Goal: Task Accomplishment & Management: Manage account settings

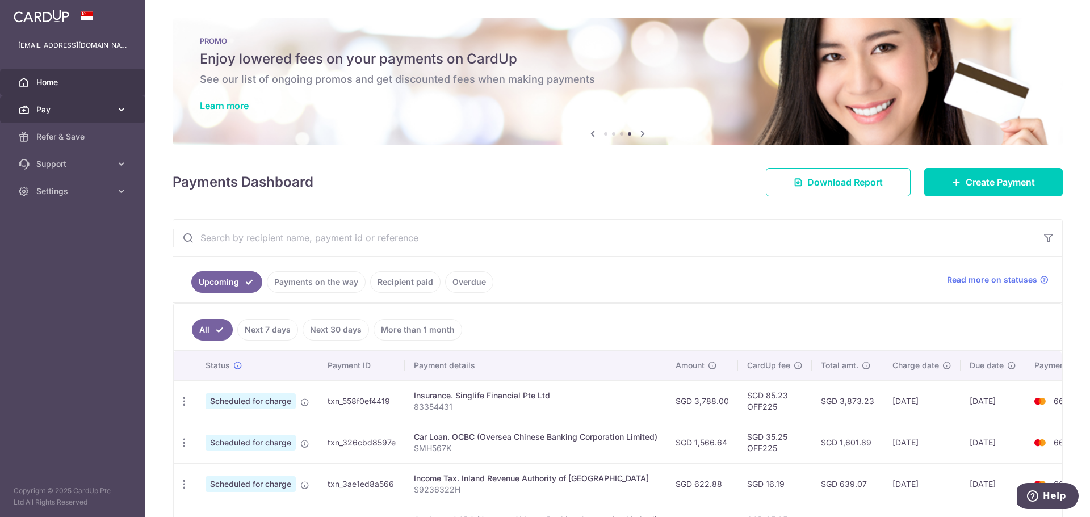
click at [107, 107] on span "Pay" at bounding box center [73, 109] width 75 height 11
click at [112, 107] on link "Pay" at bounding box center [72, 109] width 145 height 27
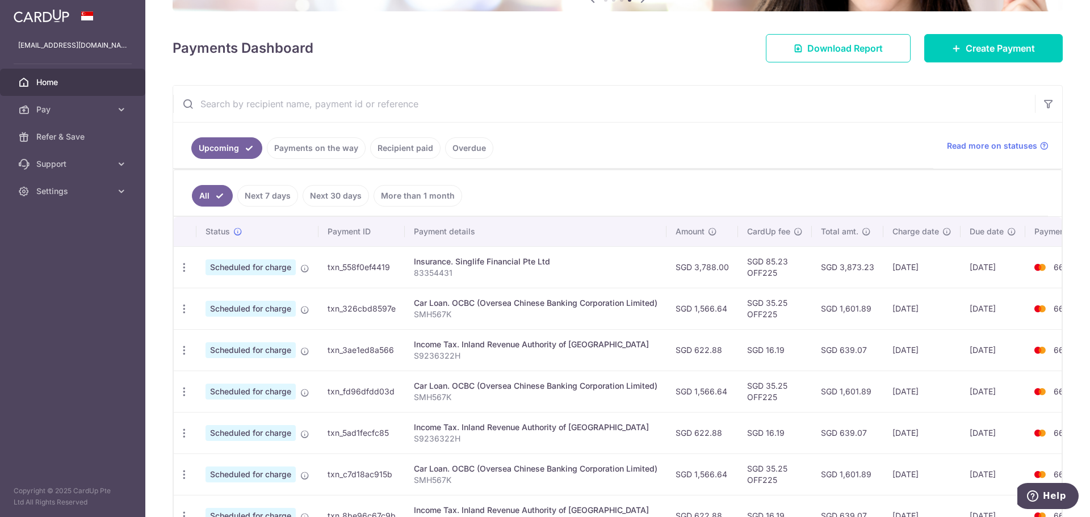
scroll to position [170, 0]
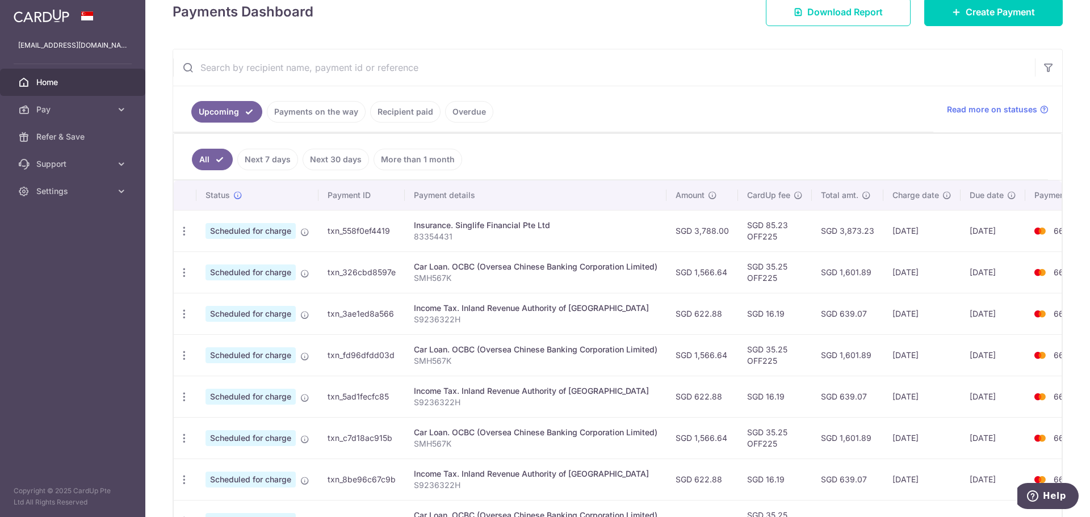
click at [337, 120] on link "Payments on the way" at bounding box center [316, 112] width 99 height 22
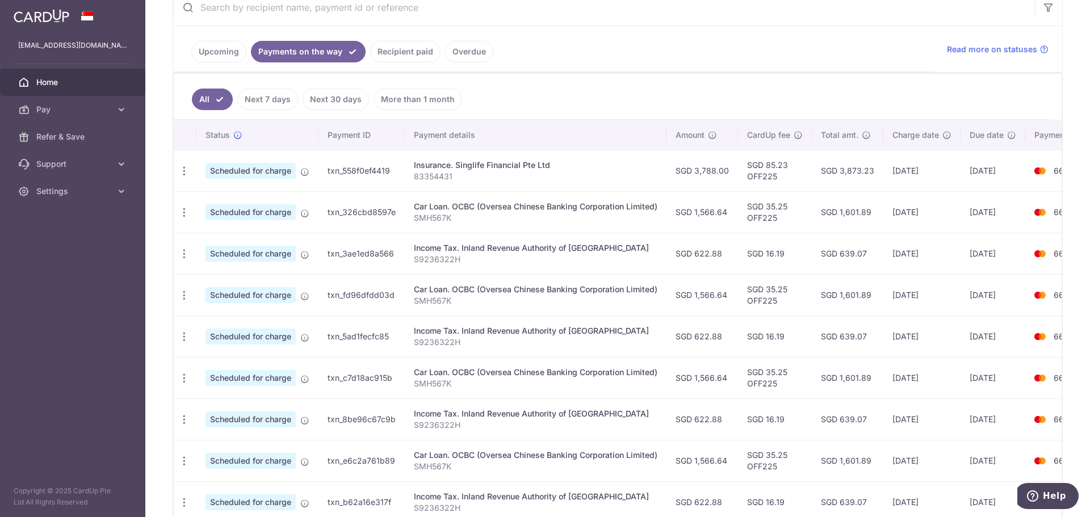
scroll to position [0, 0]
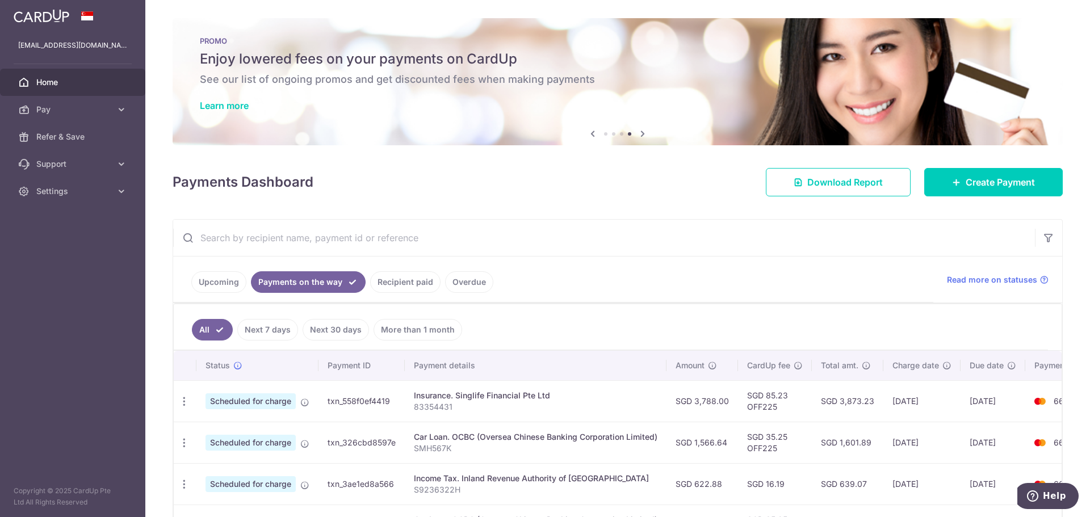
click at [468, 275] on link "Overdue" at bounding box center [469, 282] width 48 height 22
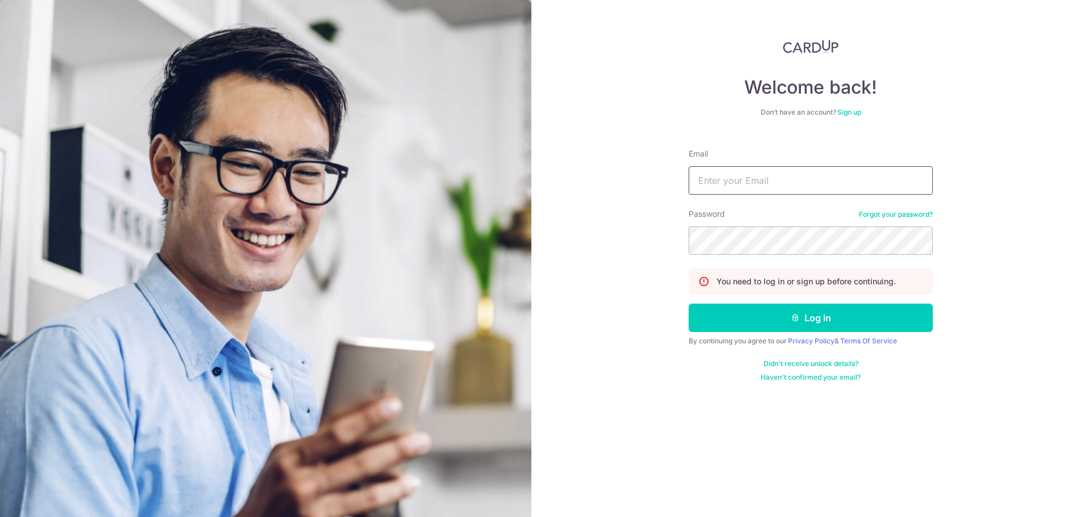
click at [726, 172] on input "Email" at bounding box center [811, 180] width 244 height 28
type input "[EMAIL_ADDRESS][DOMAIN_NAME]"
click at [689, 304] on button "Log in" at bounding box center [811, 318] width 244 height 28
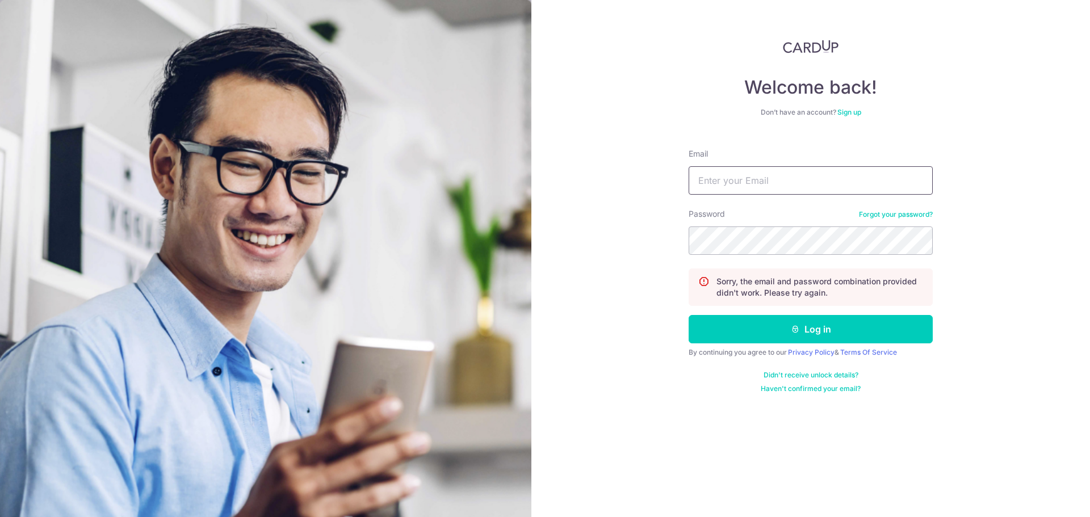
click at [807, 188] on input "Email" at bounding box center [811, 180] width 244 height 28
type input "[EMAIL_ADDRESS][DOMAIN_NAME]"
click at [689, 315] on button "Log in" at bounding box center [811, 329] width 244 height 28
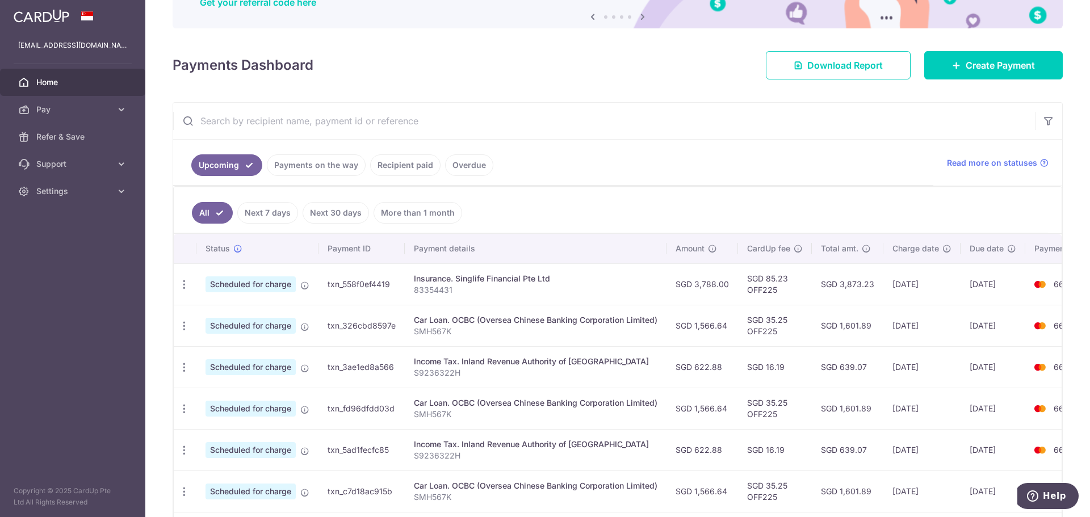
scroll to position [170, 0]
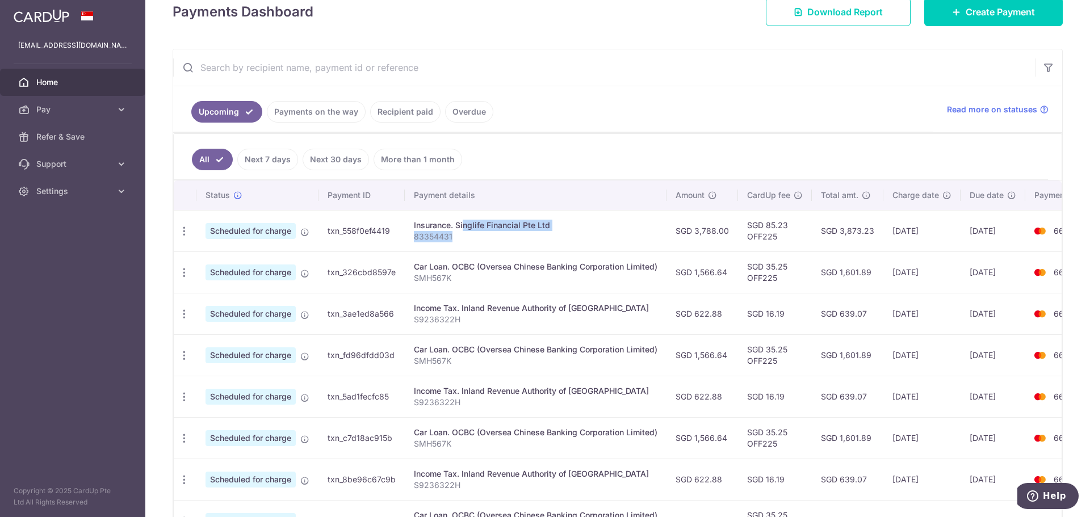
drag, startPoint x: 428, startPoint y: 227, endPoint x: 558, endPoint y: 238, distance: 130.5
click at [554, 238] on td "Insurance. Singlife Financial Pte Ltd 83354431" at bounding box center [536, 230] width 262 height 41
drag, startPoint x: 759, startPoint y: 237, endPoint x: 782, endPoint y: 236, distance: 23.3
click at [782, 236] on td "SGD 85.23 OFF225" at bounding box center [775, 230] width 74 height 41
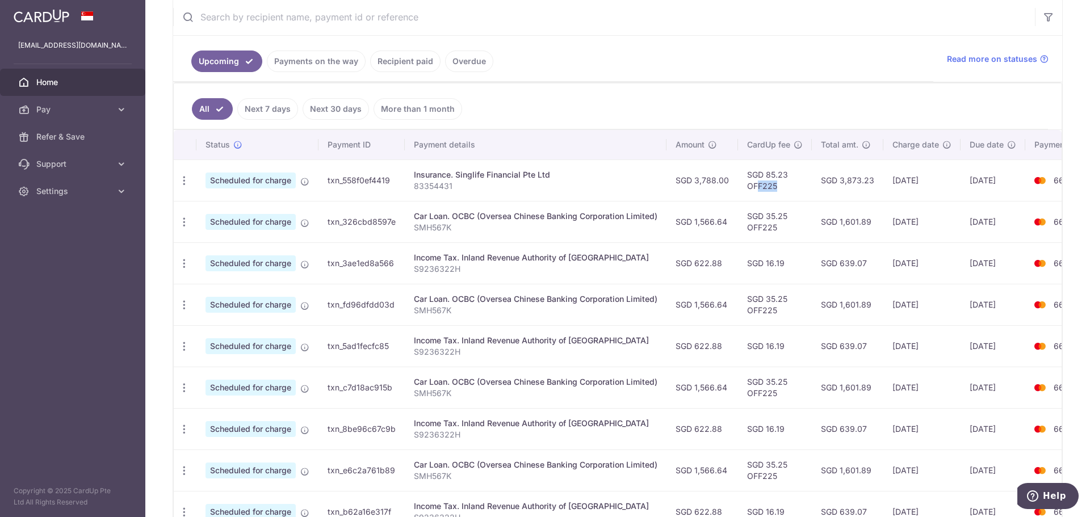
scroll to position [339, 0]
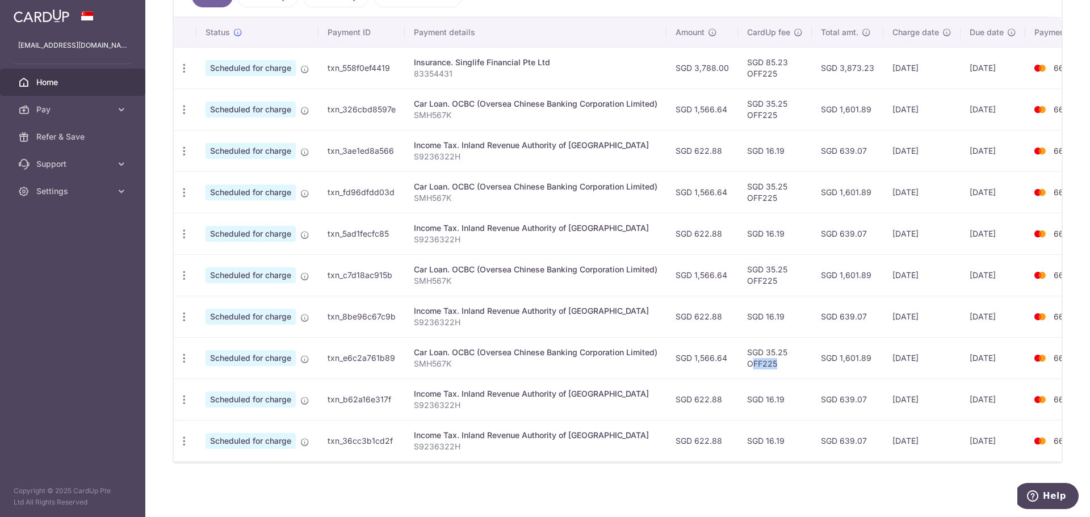
drag, startPoint x: 753, startPoint y: 359, endPoint x: 793, endPoint y: 356, distance: 39.3
click at [793, 356] on td "SGD 35.25 OFF225" at bounding box center [775, 357] width 74 height 41
drag, startPoint x: 693, startPoint y: 350, endPoint x: 735, endPoint y: 358, distance: 42.7
click at [735, 358] on td "SGD 1,566.64" at bounding box center [703, 357] width 72 height 41
click at [180, 353] on icon "button" at bounding box center [184, 359] width 12 height 12
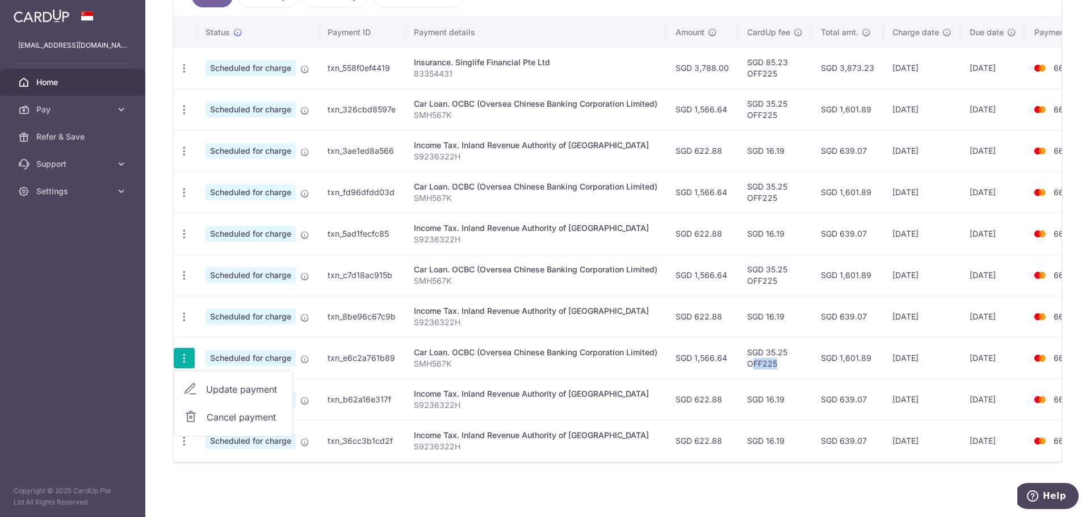
click at [245, 384] on span "Update payment" at bounding box center [244, 390] width 77 height 14
radio input "true"
type input "1,566.64"
type input "[DATE]"
type input "SMH567K"
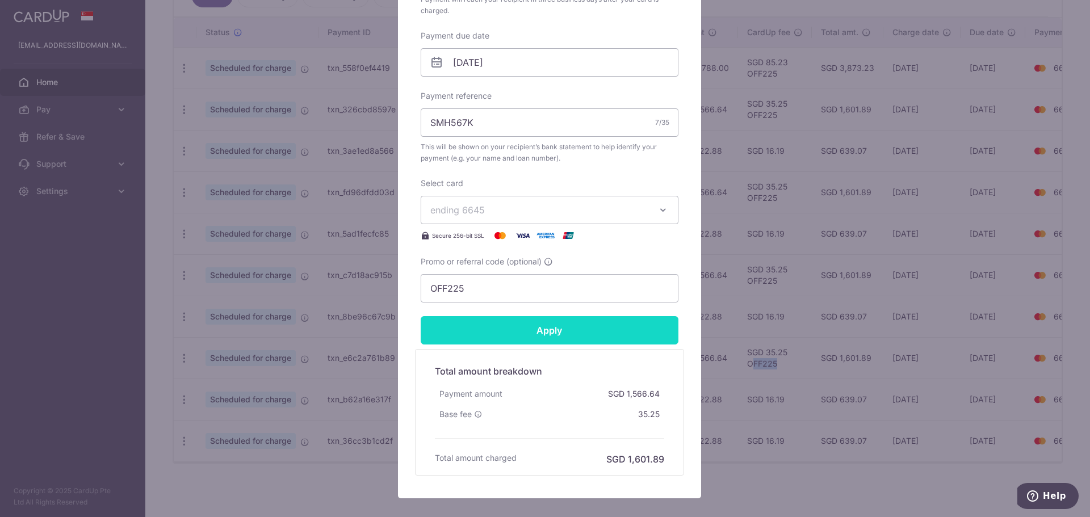
scroll to position [341, 0]
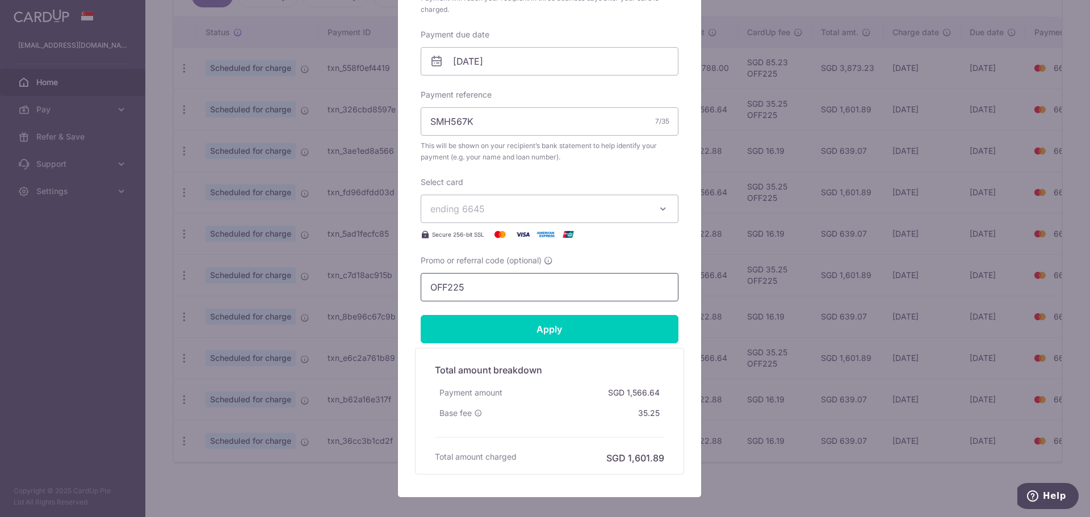
drag, startPoint x: 490, startPoint y: 286, endPoint x: 332, endPoint y: 283, distance: 157.9
click at [332, 283] on div "Edit payment By clicking apply, you will make changes to all payments to OCBC (…" at bounding box center [545, 258] width 1090 height 517
type input "MCTAX25"
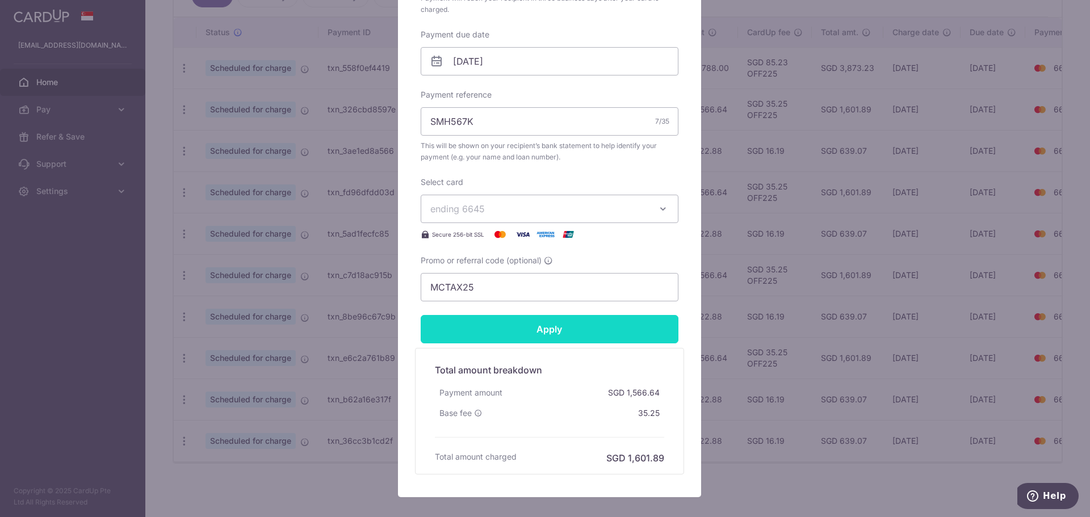
click at [593, 330] on input "Apply" at bounding box center [550, 329] width 258 height 28
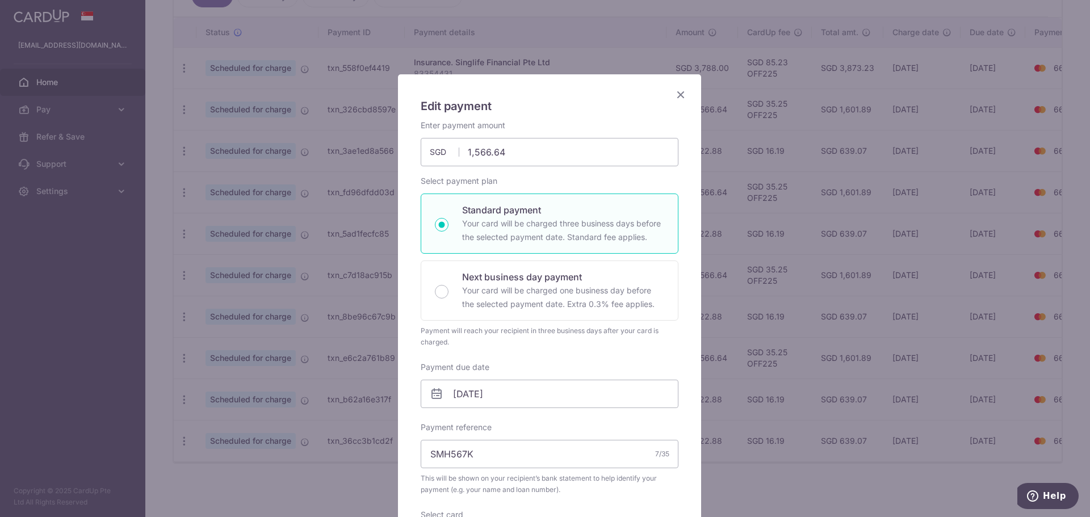
scroll to position [0, 0]
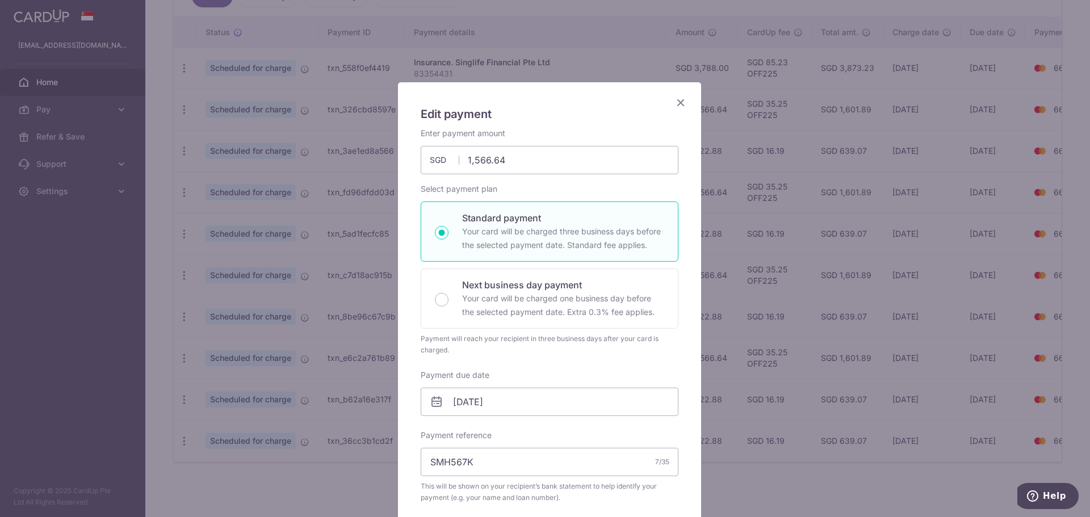
click at [681, 104] on icon "Close" at bounding box center [681, 102] width 14 height 14
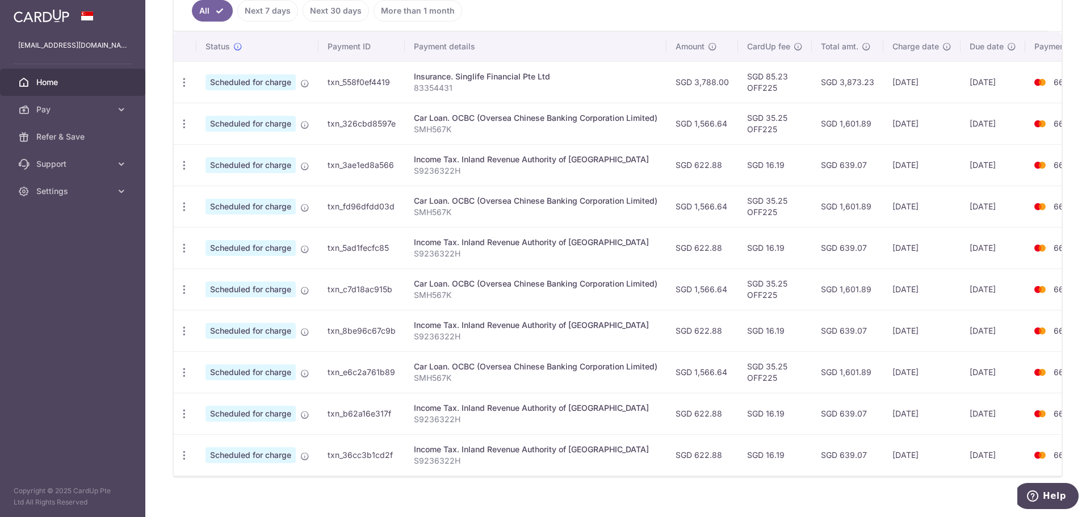
scroll to position [339, 0]
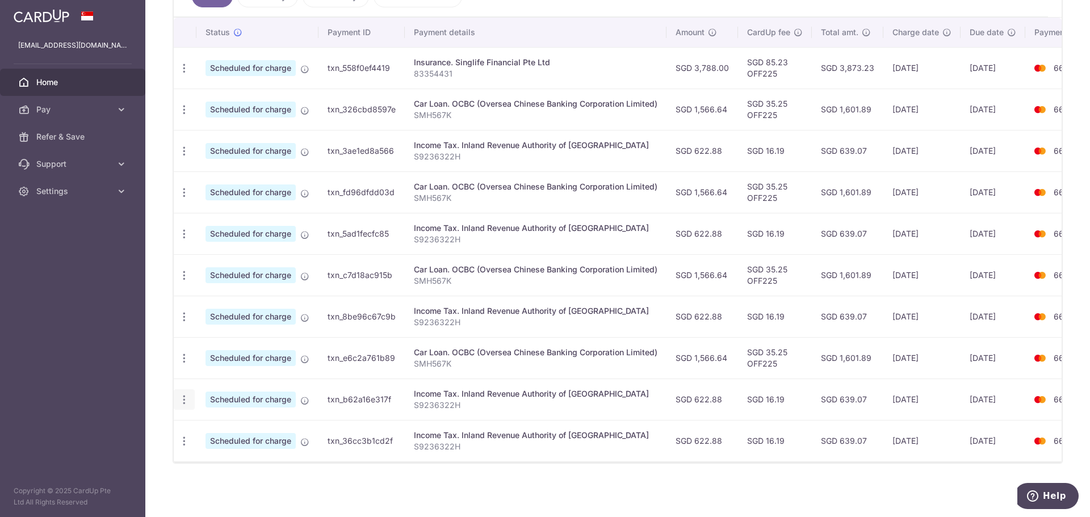
click at [186, 394] on icon "button" at bounding box center [184, 400] width 12 height 12
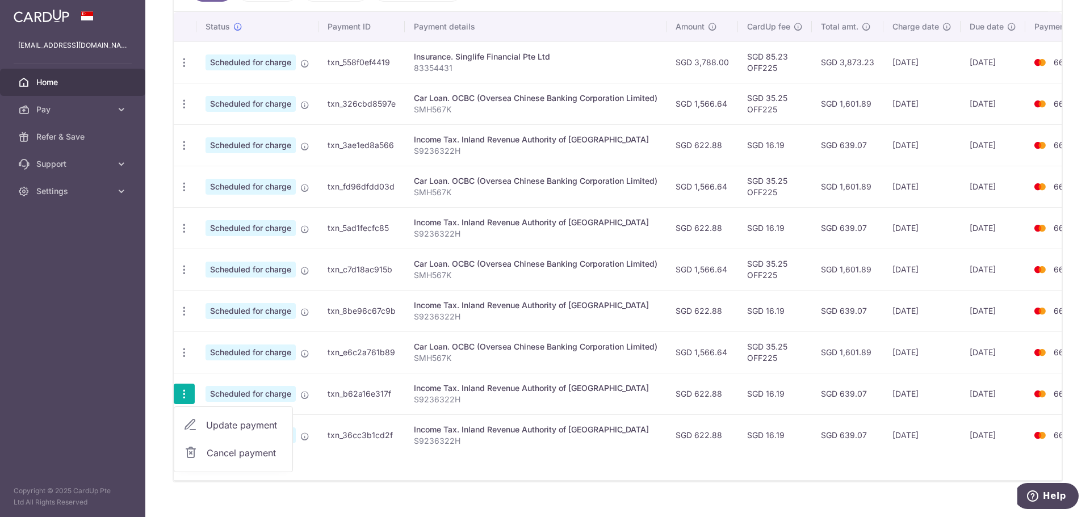
click at [239, 420] on span "Update payment" at bounding box center [244, 425] width 77 height 14
radio input "true"
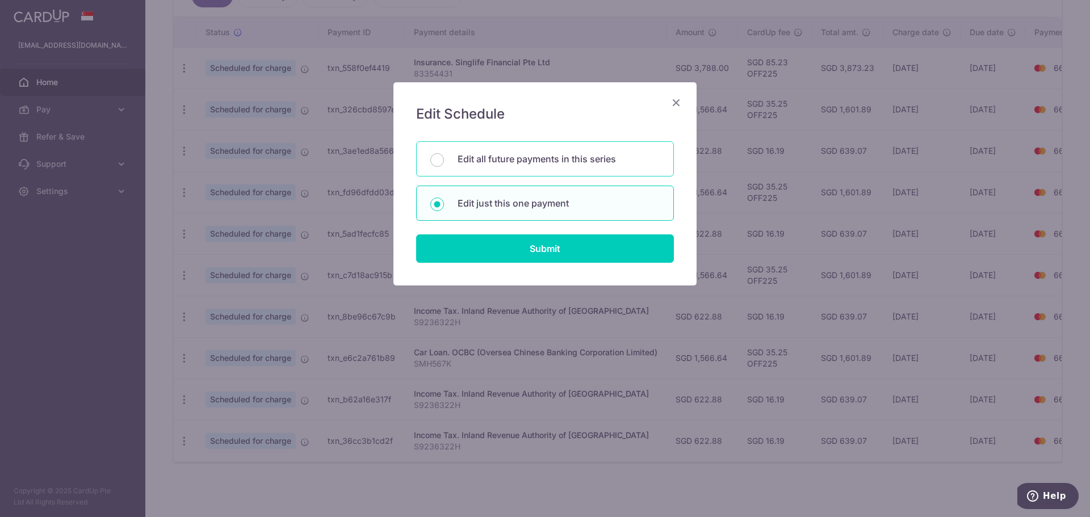
click at [577, 162] on p "Edit all future payments in this series" at bounding box center [559, 159] width 202 height 14
click at [444, 162] on input "Edit all future payments in this series" at bounding box center [437, 160] width 14 height 14
radio input "true"
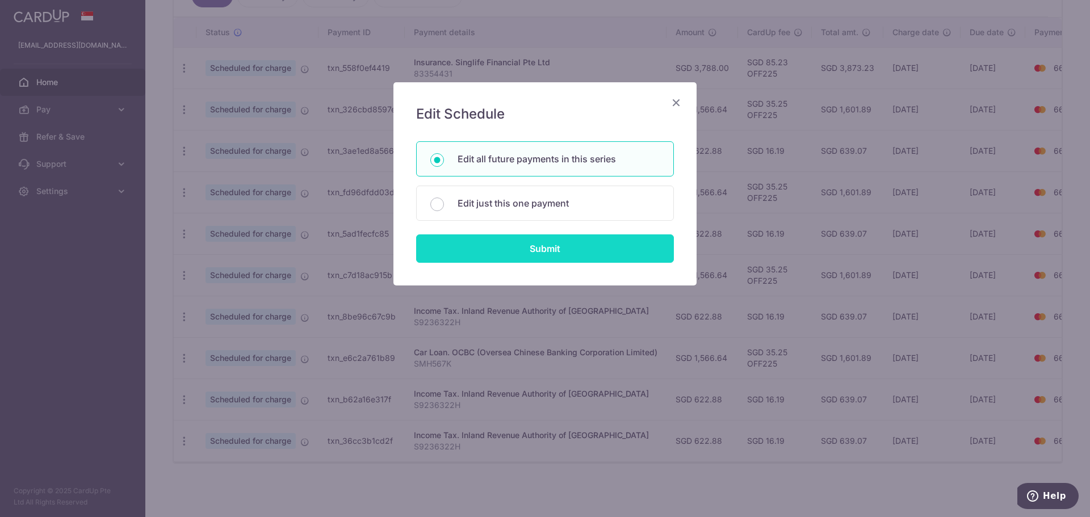
click at [569, 249] on input "Submit" at bounding box center [545, 248] width 258 height 28
radio input "true"
type input "622.88"
type input "S9236322H"
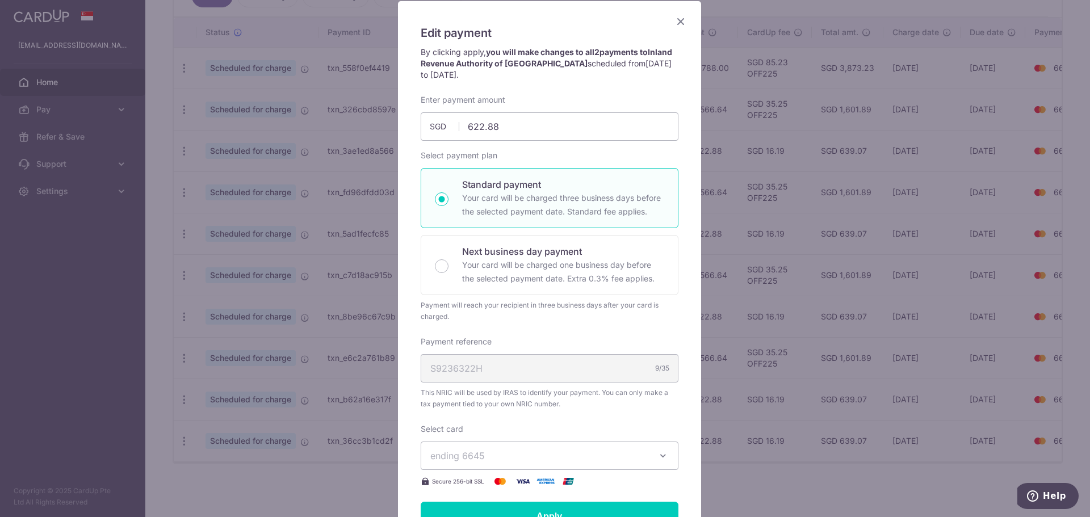
scroll to position [0, 0]
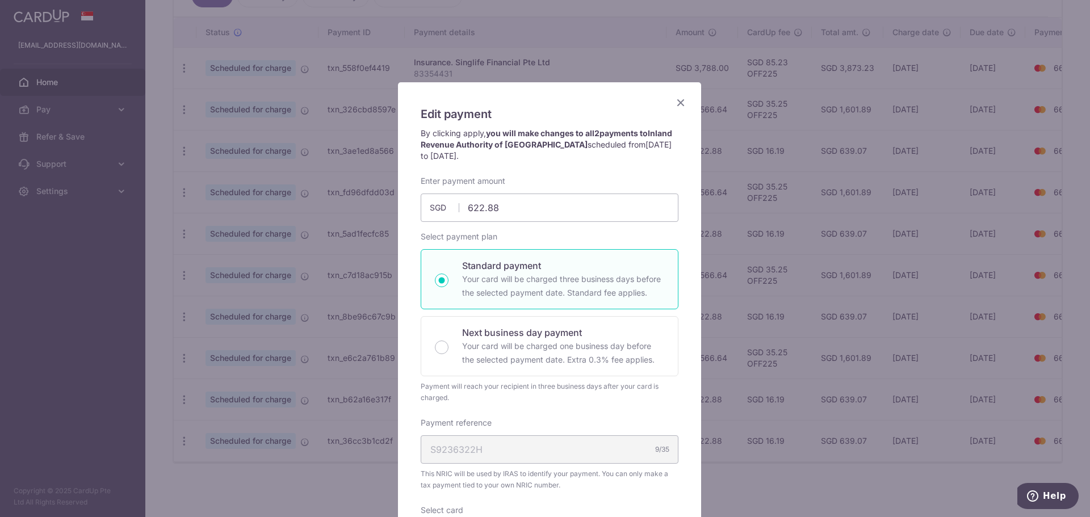
click at [675, 105] on icon "Close" at bounding box center [681, 102] width 14 height 14
